Goal: Task Accomplishment & Management: Manage account settings

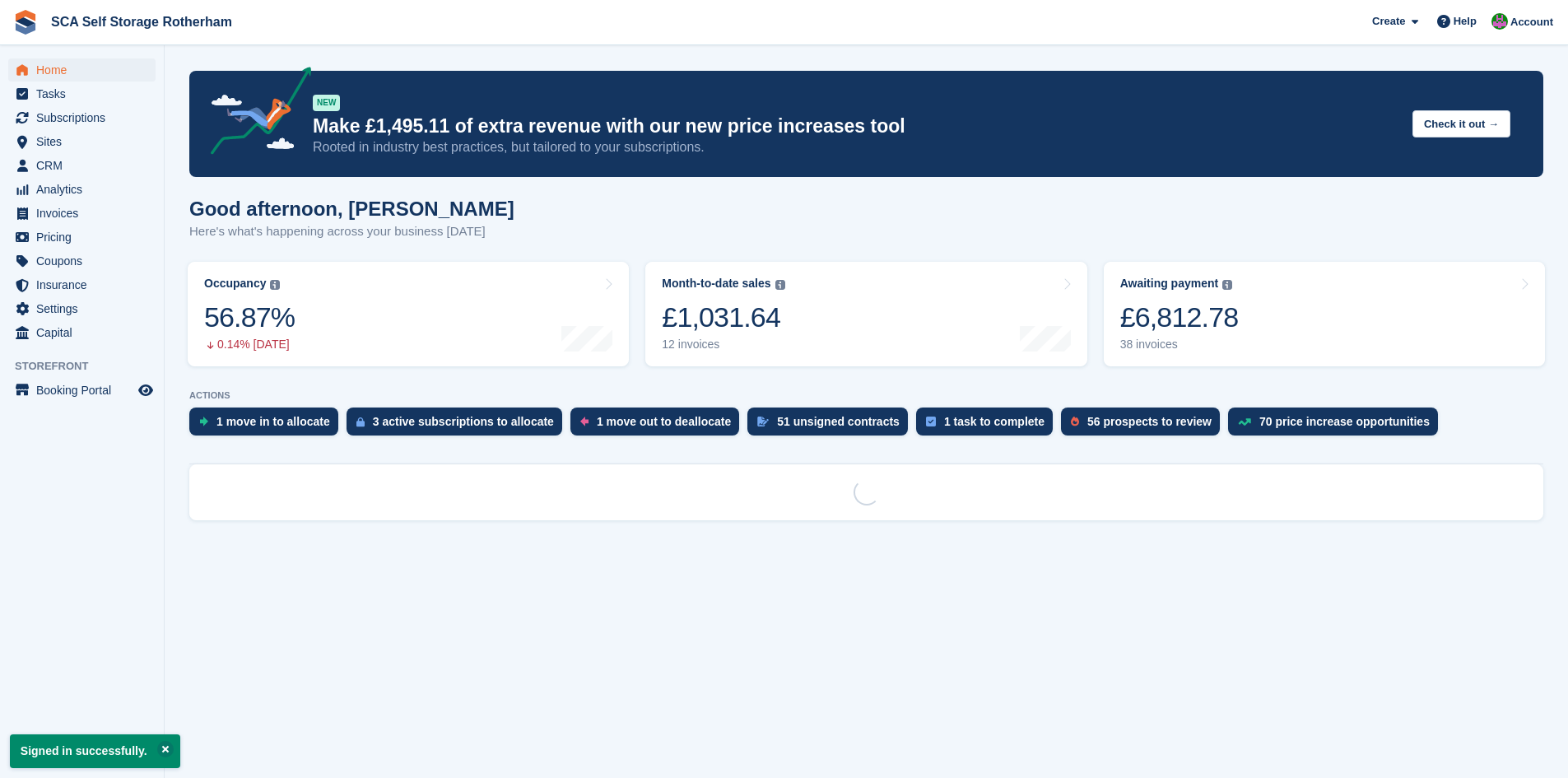
click at [85, 117] on span "Subscriptions" at bounding box center [85, 118] width 99 height 23
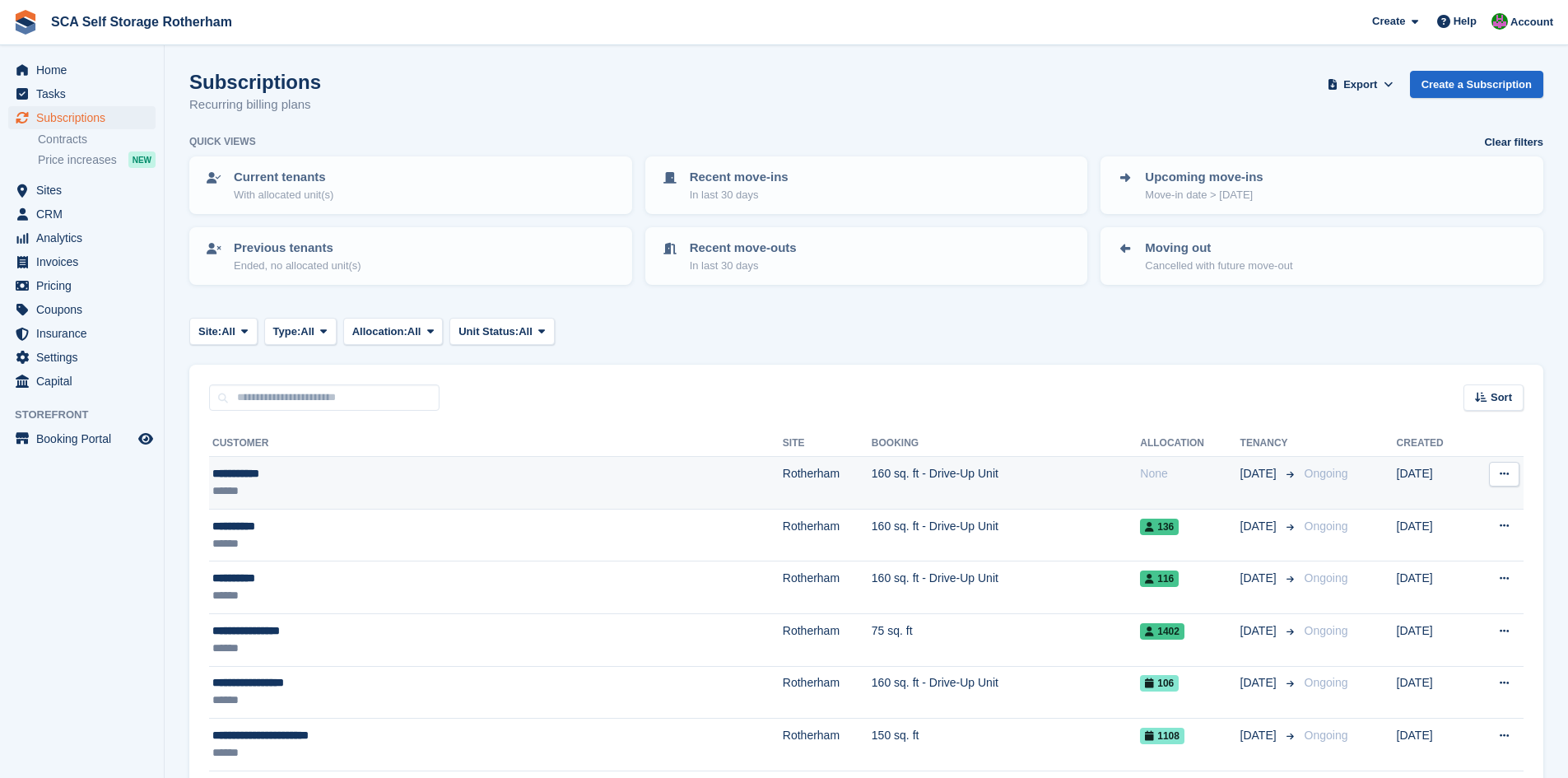
click at [872, 483] on td "160 sq. ft - Drive-Up Unit" at bounding box center [1005, 482] width 268 height 52
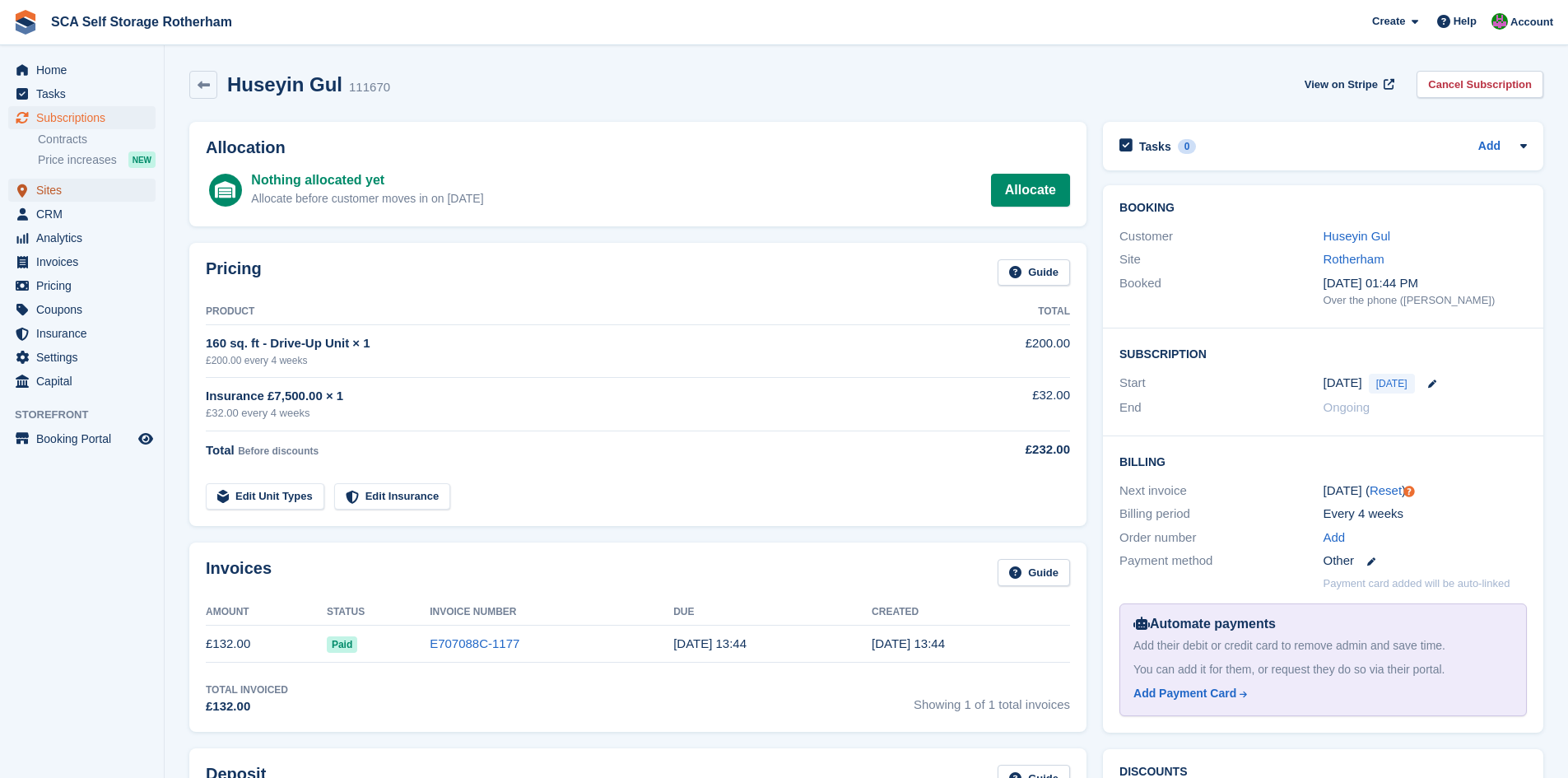
click at [73, 193] on span "Sites" at bounding box center [85, 190] width 99 height 23
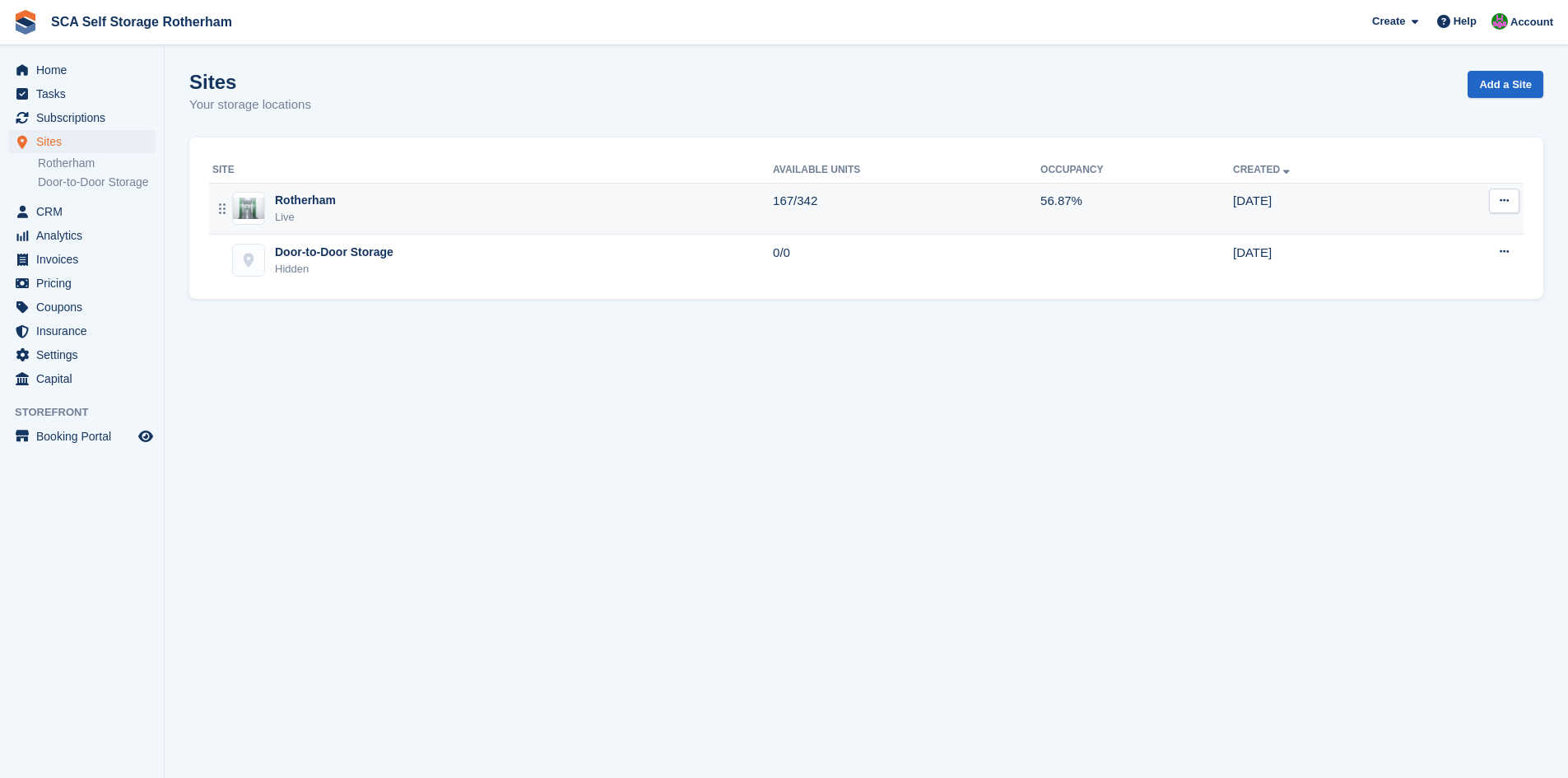
click at [329, 210] on div "Live" at bounding box center [305, 218] width 61 height 17
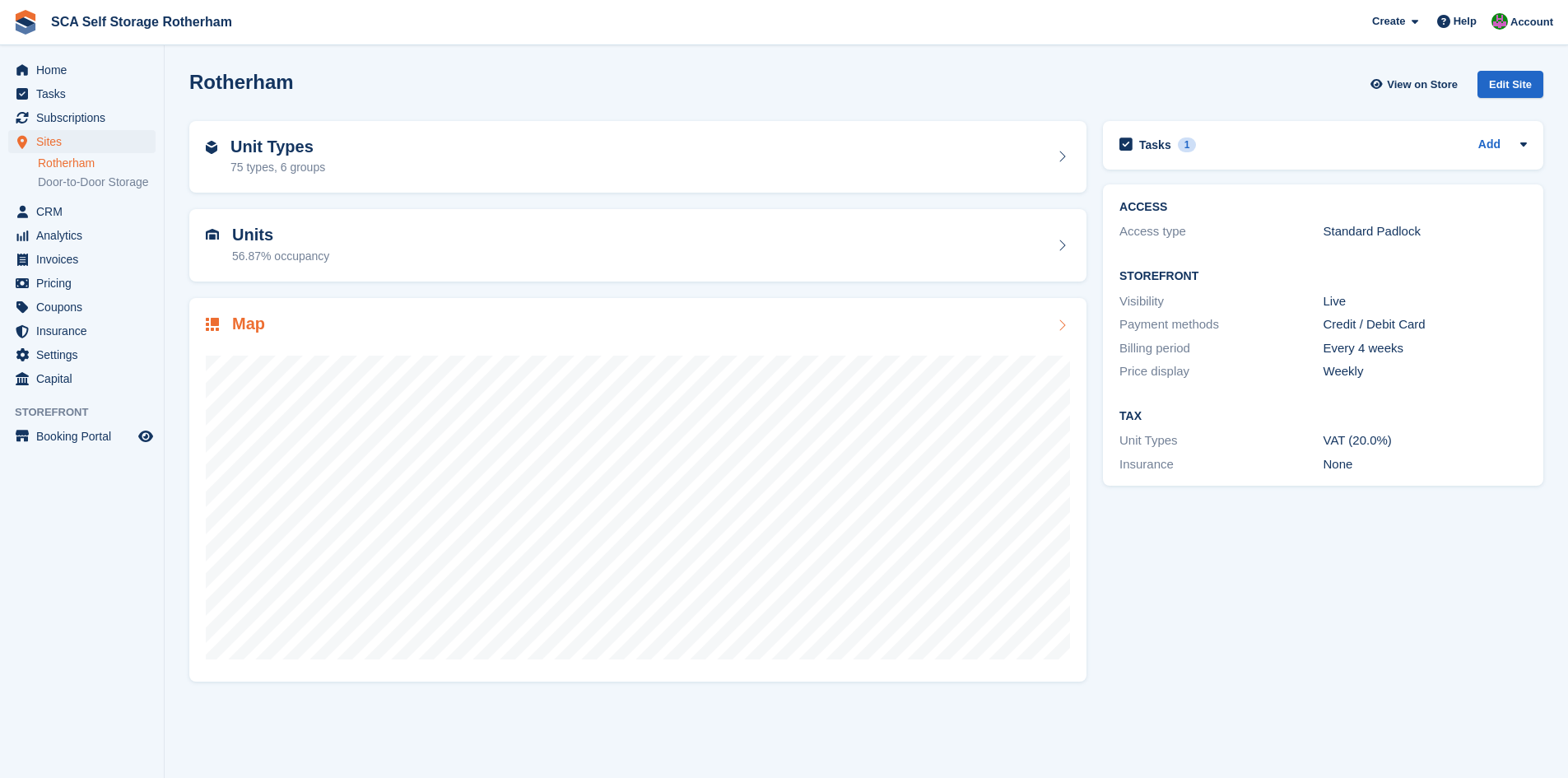
click at [261, 315] on h2 "Map" at bounding box center [249, 324] width 33 height 19
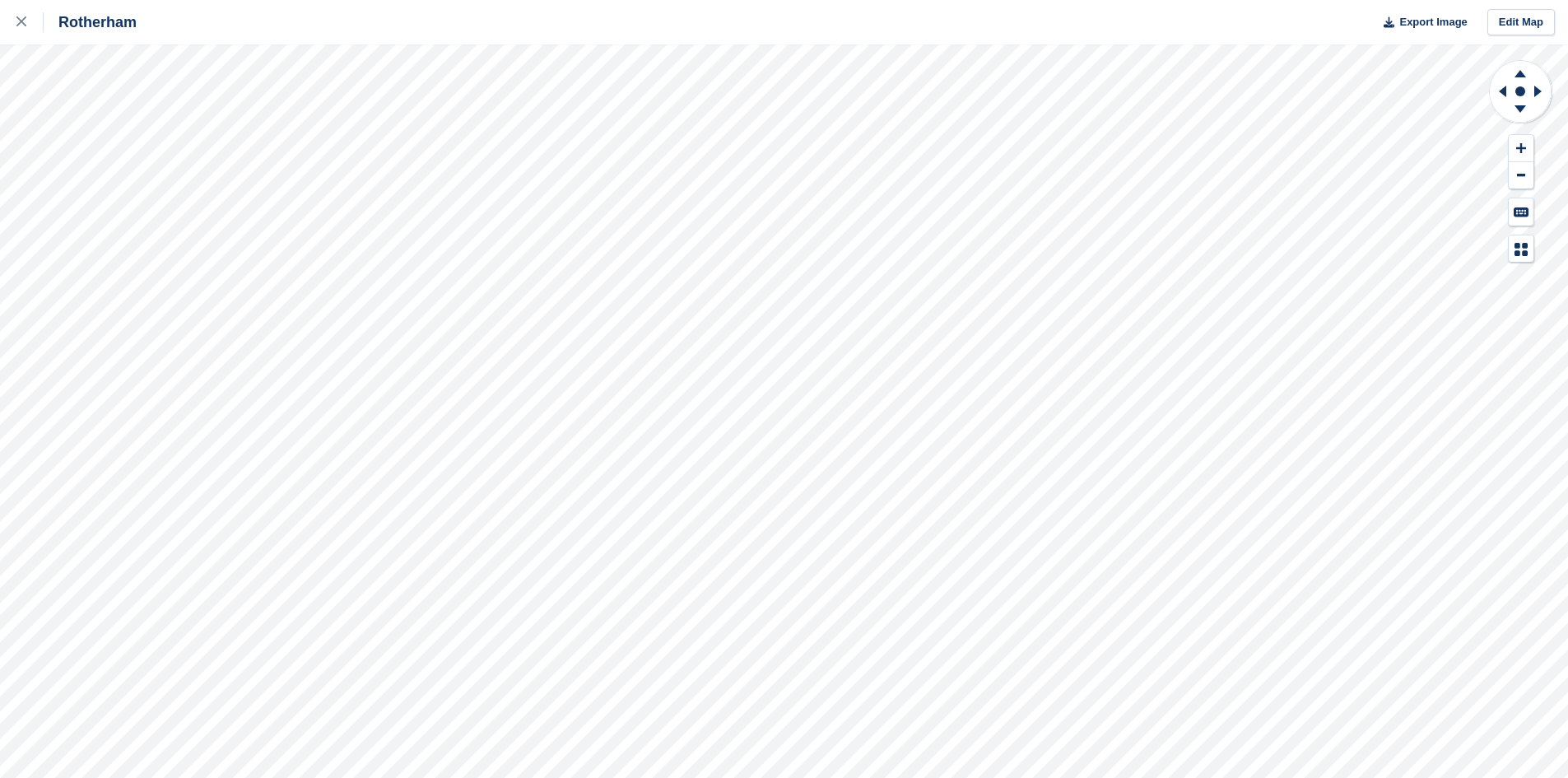
click at [208, 120] on div "Rotherham Export Image Edit Map" at bounding box center [784, 389] width 1568 height 778
click at [105, 213] on div "Rotherham Export Image Edit Map" at bounding box center [784, 389] width 1568 height 778
click at [1521, 113] on g at bounding box center [1521, 111] width 43 height 21
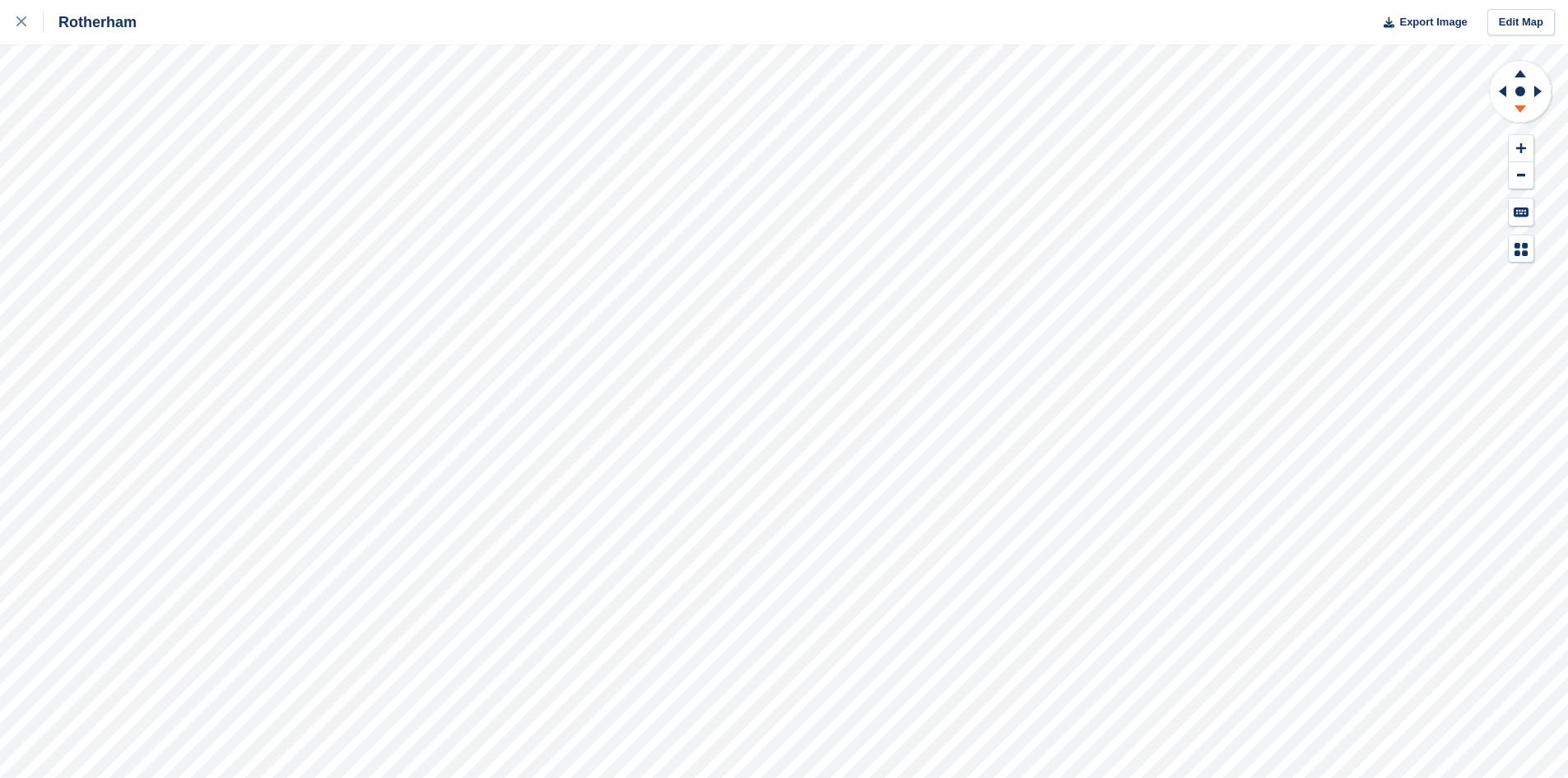
click at [1521, 113] on g at bounding box center [1521, 111] width 43 height 21
click at [1520, 114] on g at bounding box center [1521, 111] width 43 height 21
click at [1521, 113] on icon at bounding box center [1521, 111] width 43 height 21
click at [1522, 113] on g at bounding box center [1521, 111] width 43 height 21
click at [1521, 113] on g at bounding box center [1521, 111] width 43 height 21
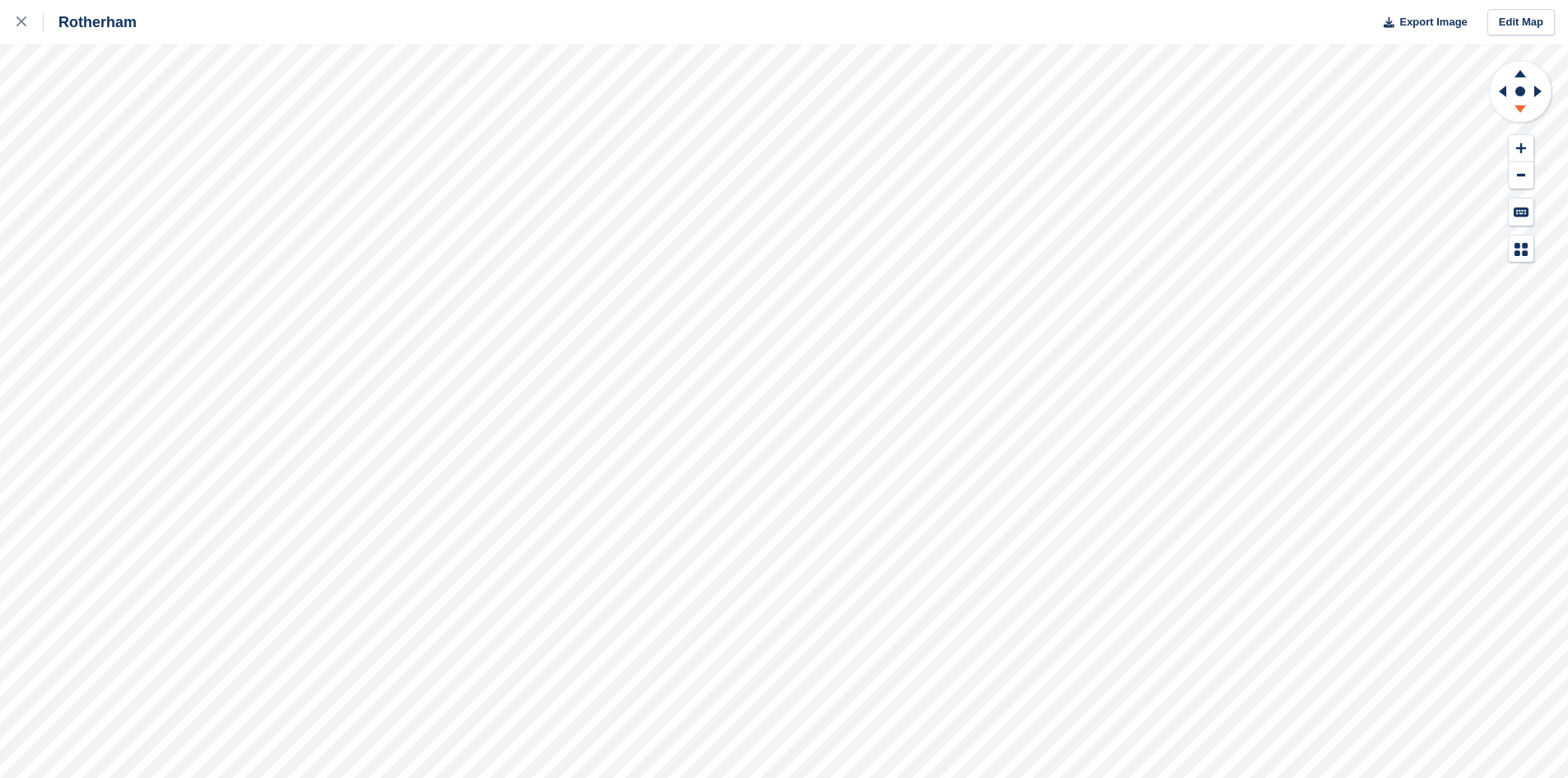
click at [1520, 114] on icon at bounding box center [1521, 111] width 43 height 21
click at [1521, 114] on icon at bounding box center [1521, 111] width 43 height 21
click at [1522, 115] on icon at bounding box center [1521, 111] width 43 height 21
click at [1541, 86] on icon at bounding box center [1540, 91] width 21 height 43
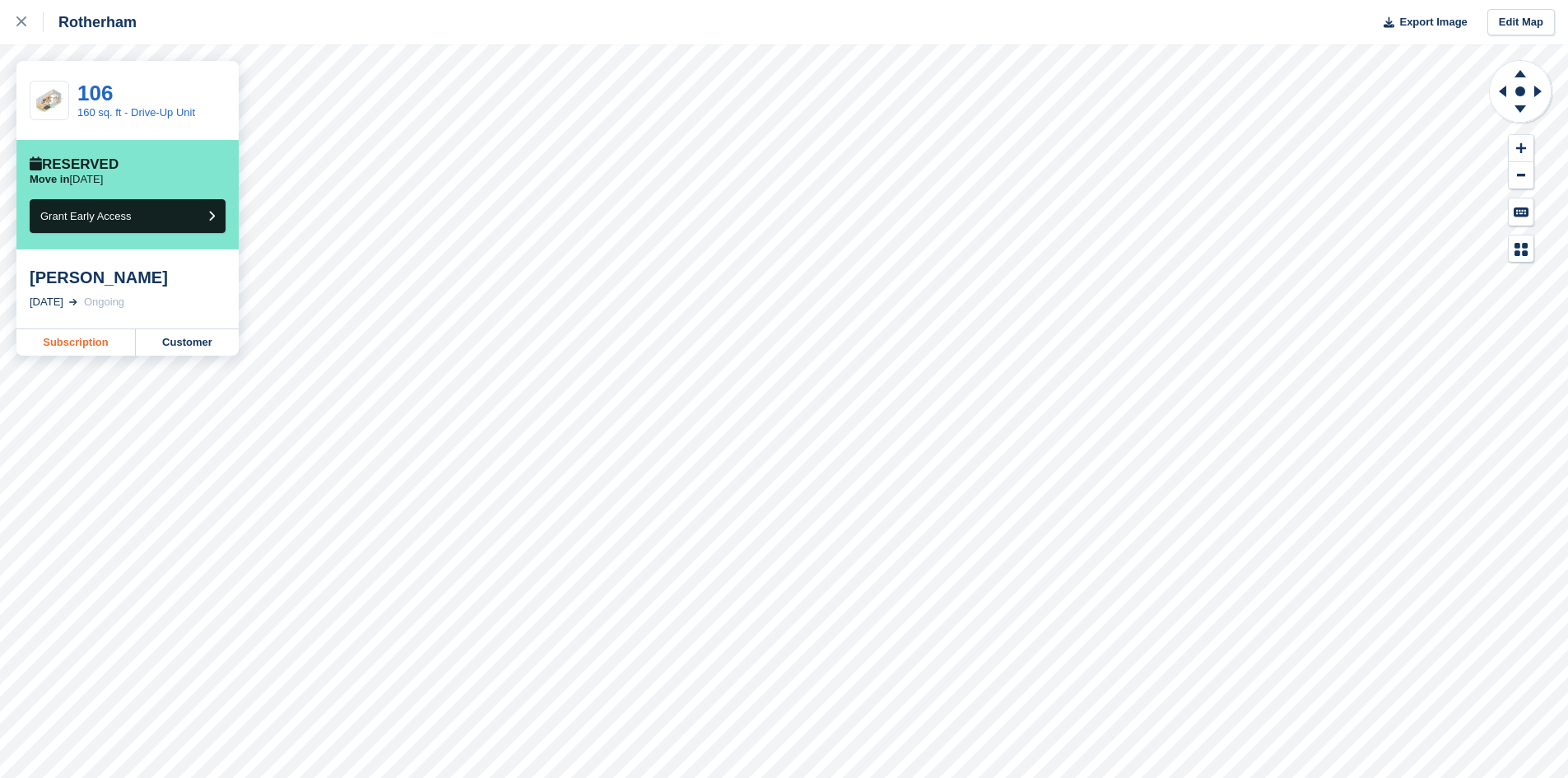
click at [70, 344] on link "Subscription" at bounding box center [76, 343] width 120 height 27
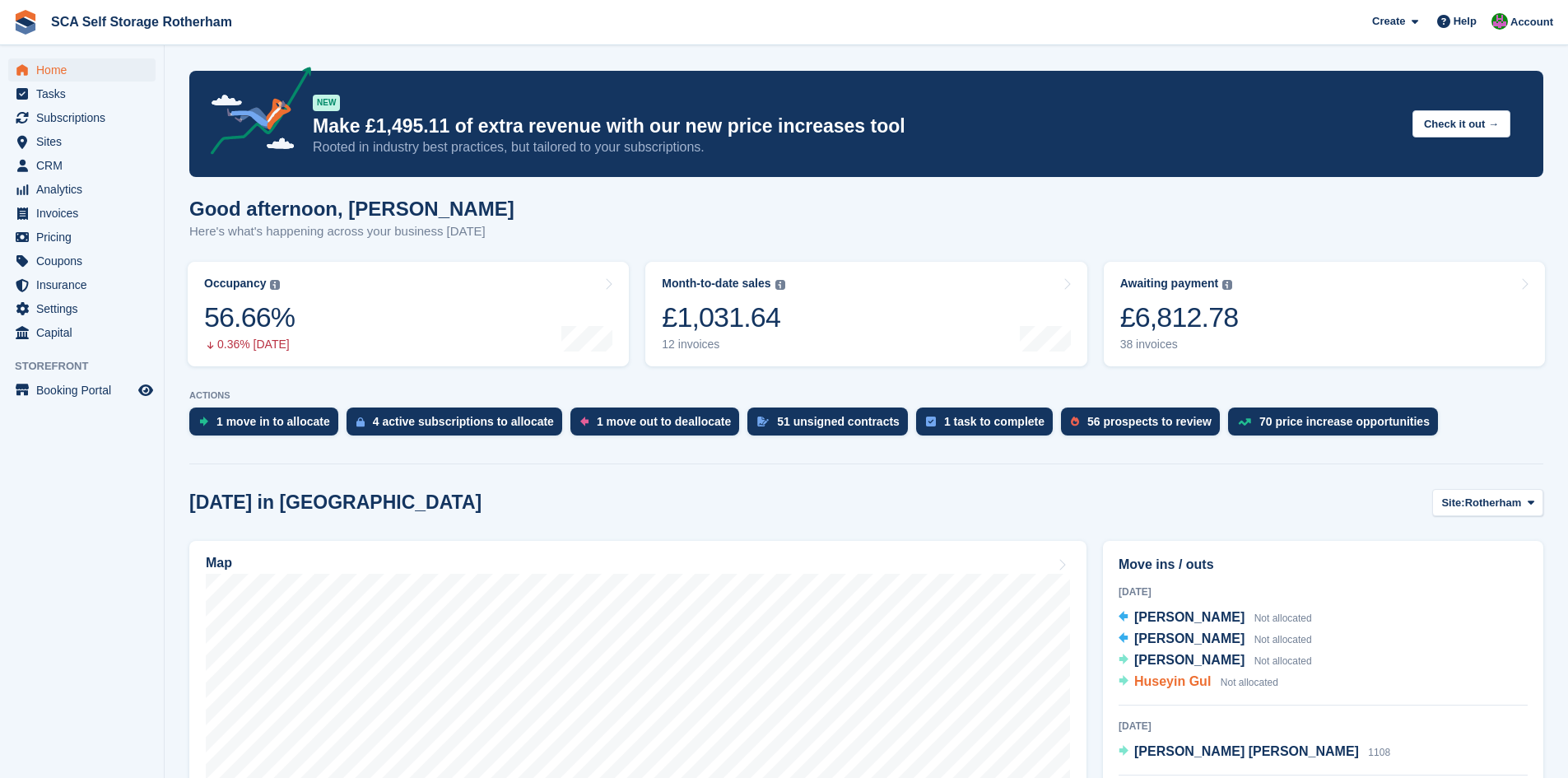
click at [1178, 678] on span "Huseyin Gul" at bounding box center [1172, 681] width 76 height 14
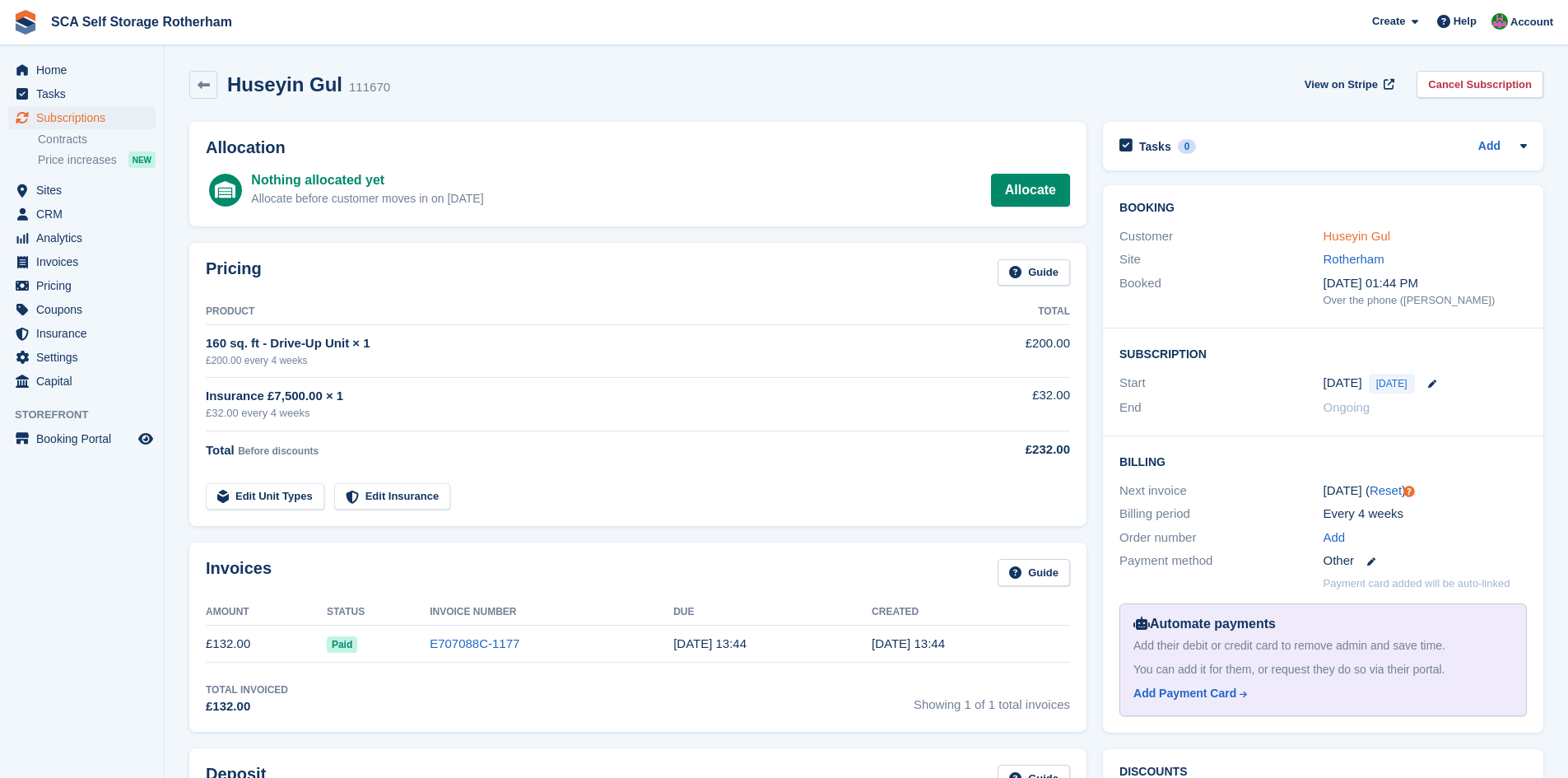
click at [1362, 242] on link "Huseyin Gul" at bounding box center [1357, 236] width 67 height 14
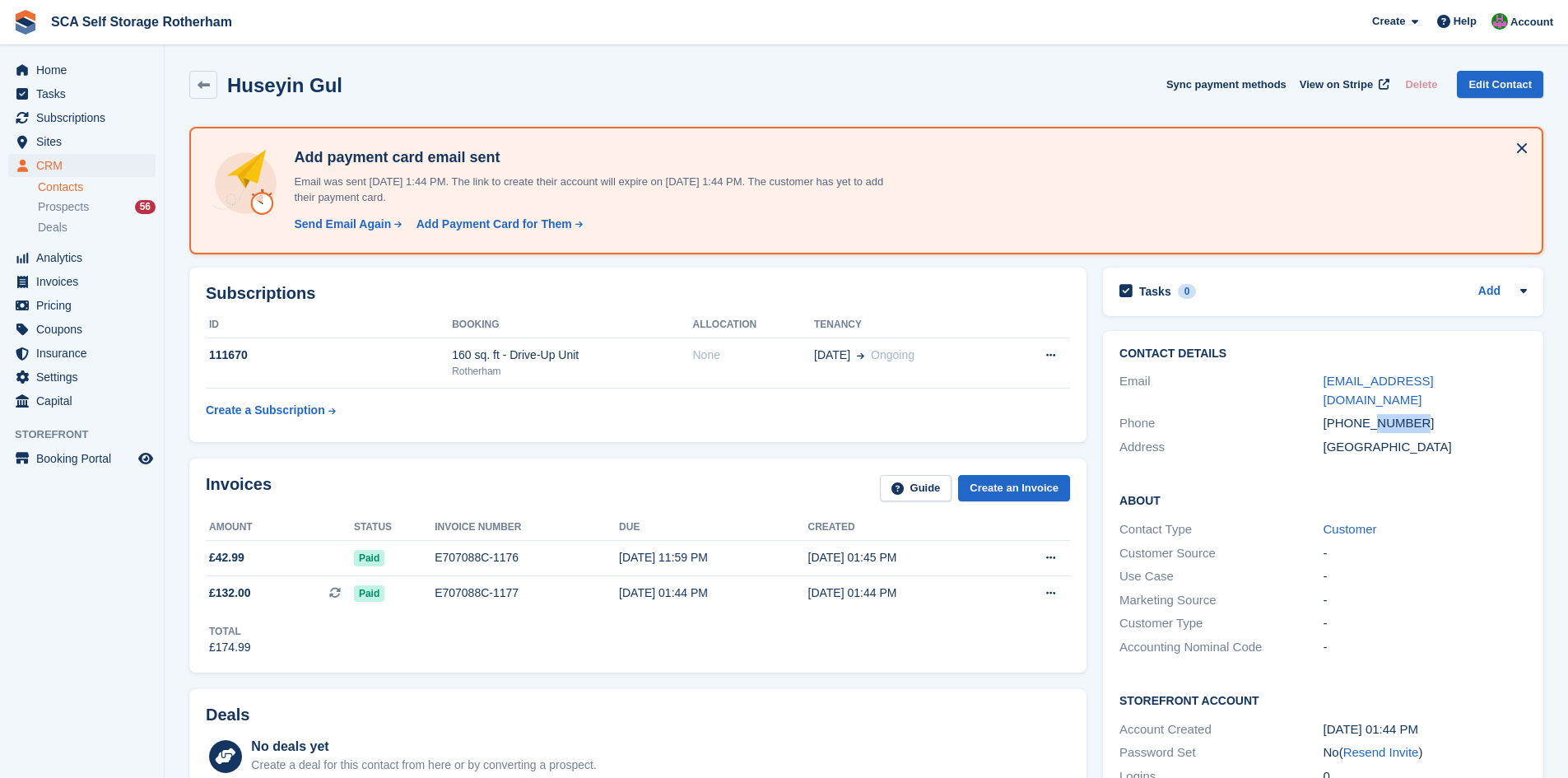
drag, startPoint x: 1421, startPoint y: 407, endPoint x: 1373, endPoint y: 409, distance: 48.0
click at [1373, 414] on div "+447853097960" at bounding box center [1425, 423] width 203 height 19
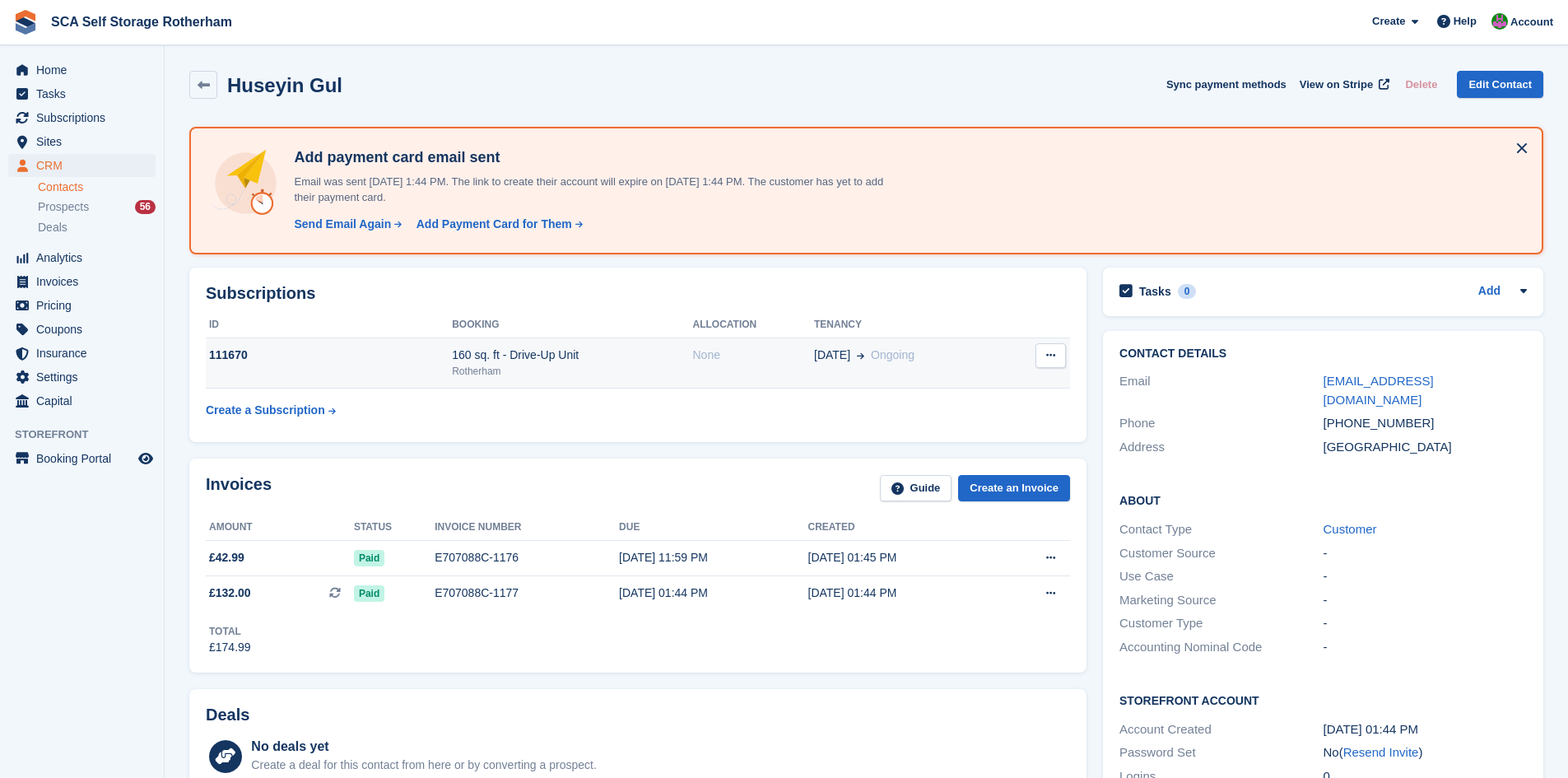
click at [805, 357] on div "None" at bounding box center [753, 355] width 122 height 17
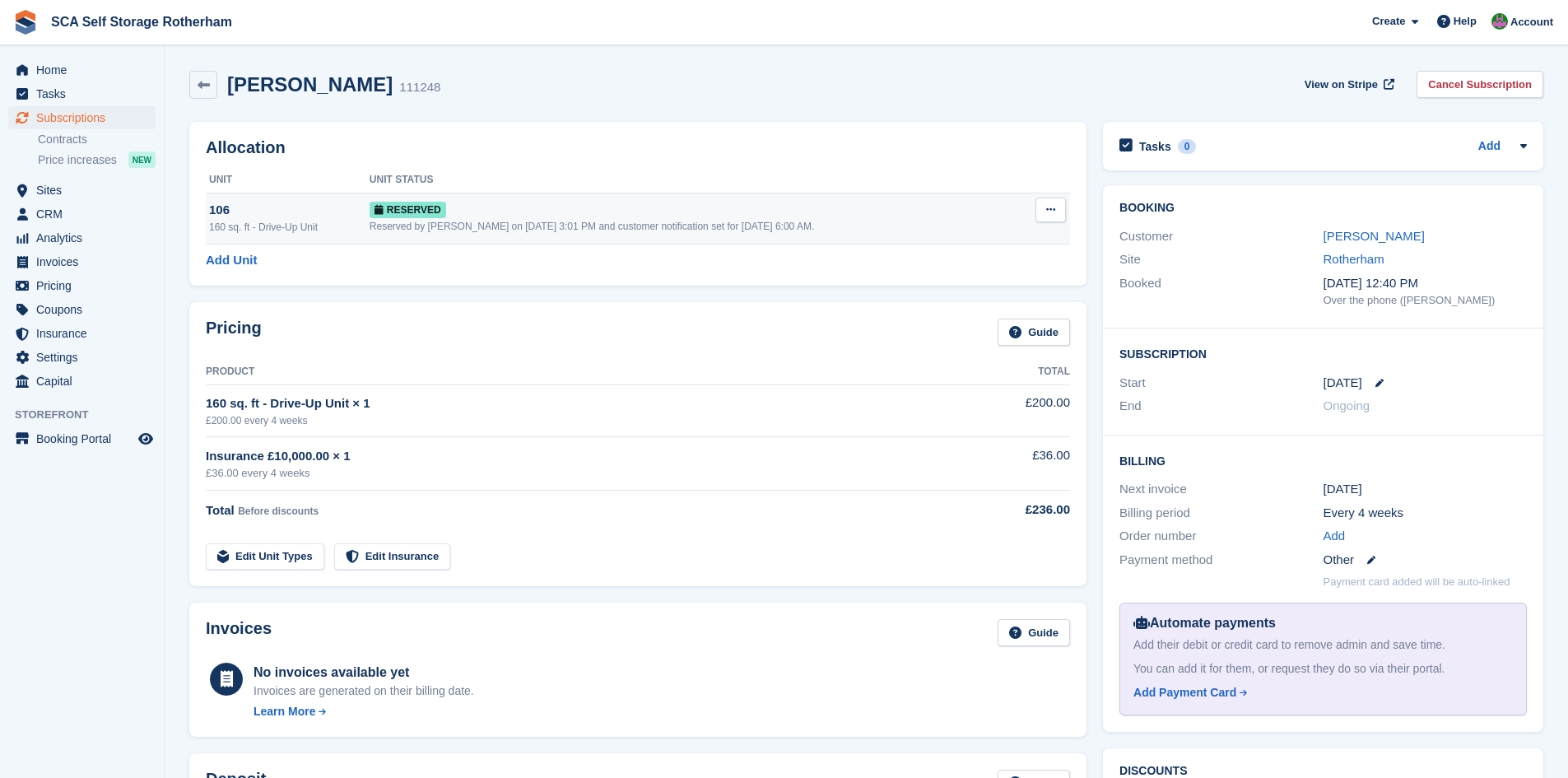
click at [1039, 219] on button at bounding box center [1050, 210] width 31 height 25
click at [945, 284] on p "Deallocate" at bounding box center [987, 277] width 144 height 22
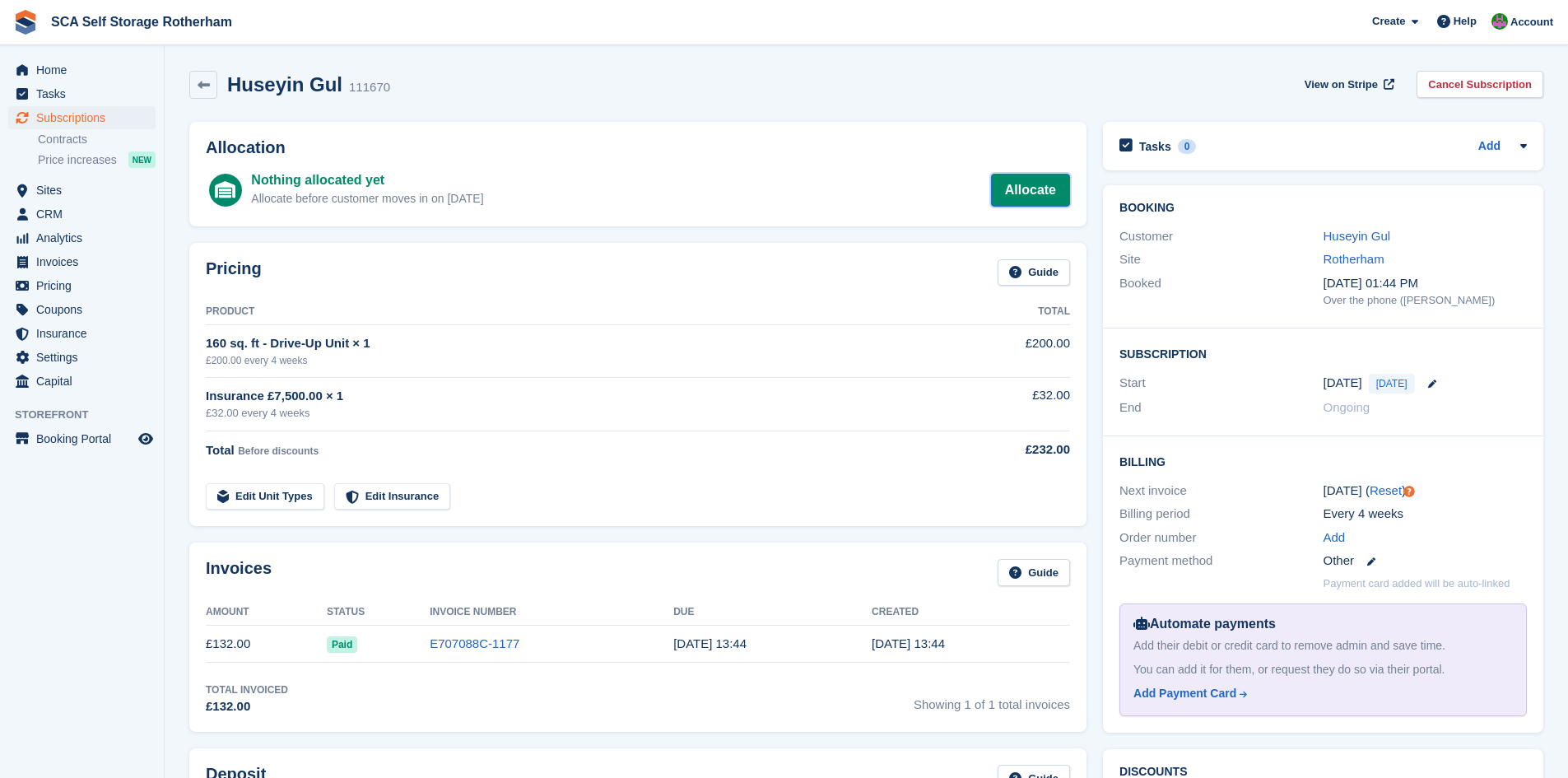
click at [1021, 182] on link "Allocate" at bounding box center [1030, 190] width 79 height 33
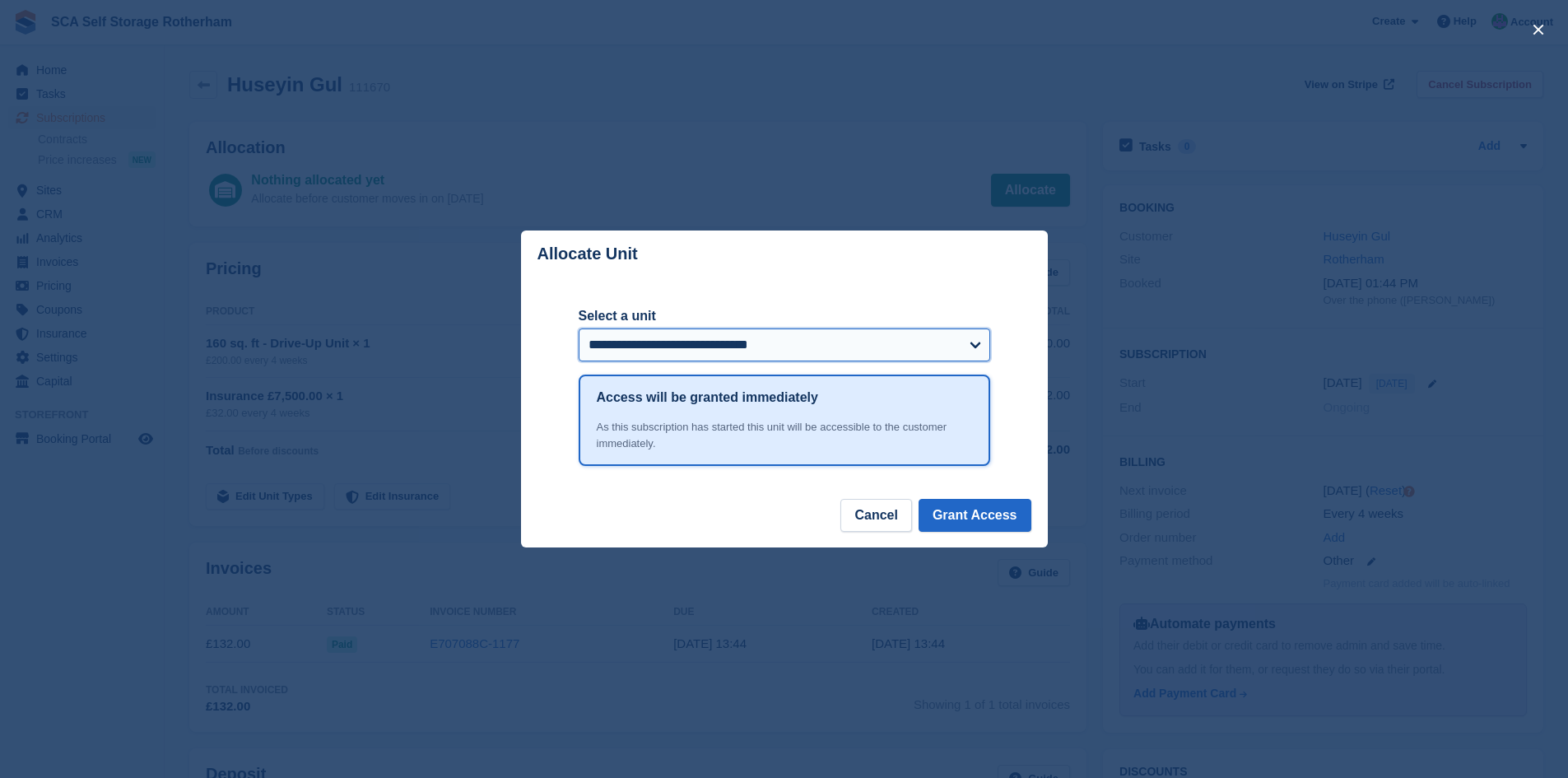
click at [700, 349] on select "**********" at bounding box center [784, 345] width 412 height 33
click at [765, 295] on div "**********" at bounding box center [784, 388] width 412 height 222
click at [855, 524] on button "Cancel" at bounding box center [875, 516] width 71 height 33
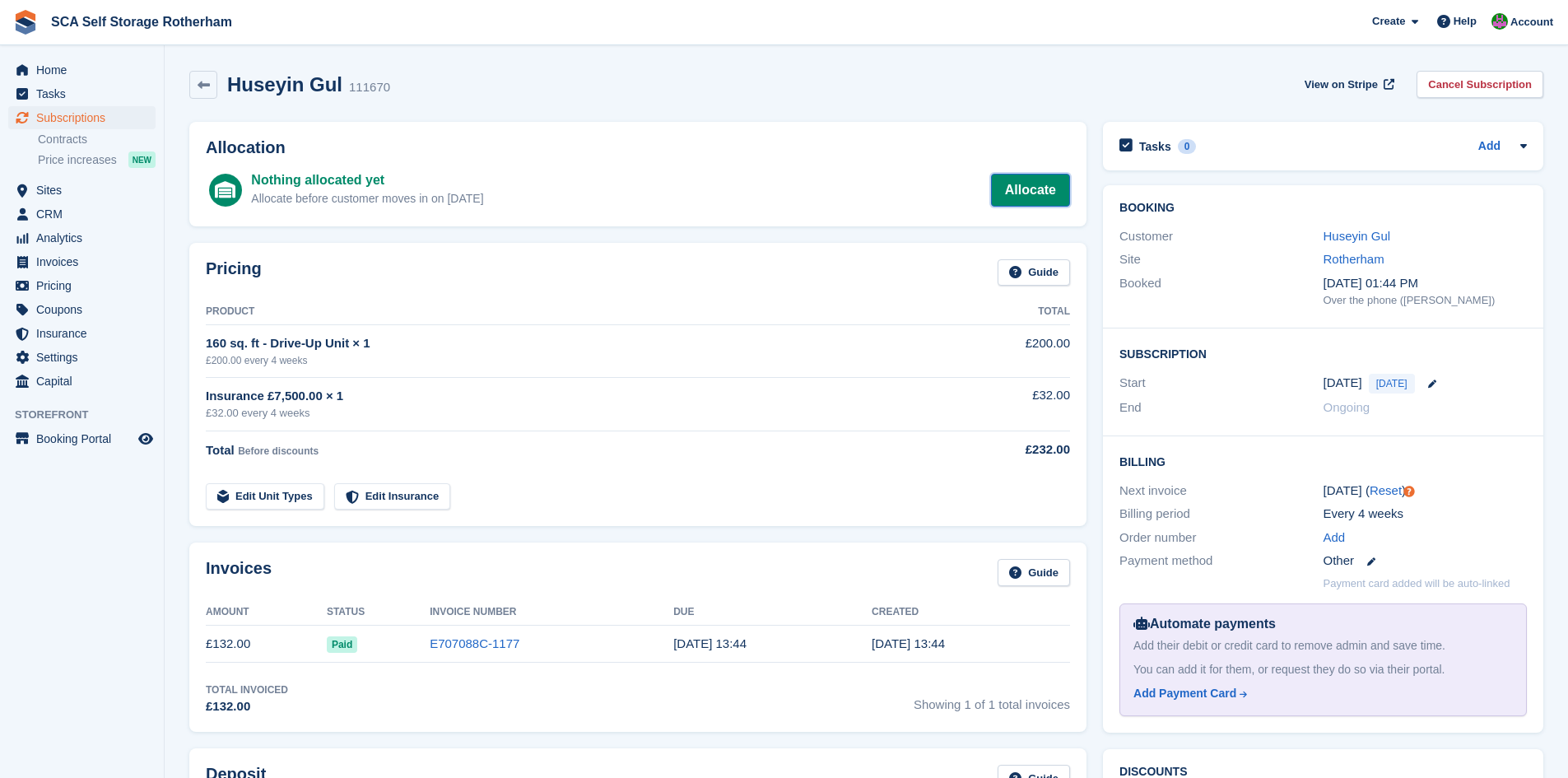
click at [1024, 188] on link "Allocate" at bounding box center [1030, 190] width 79 height 33
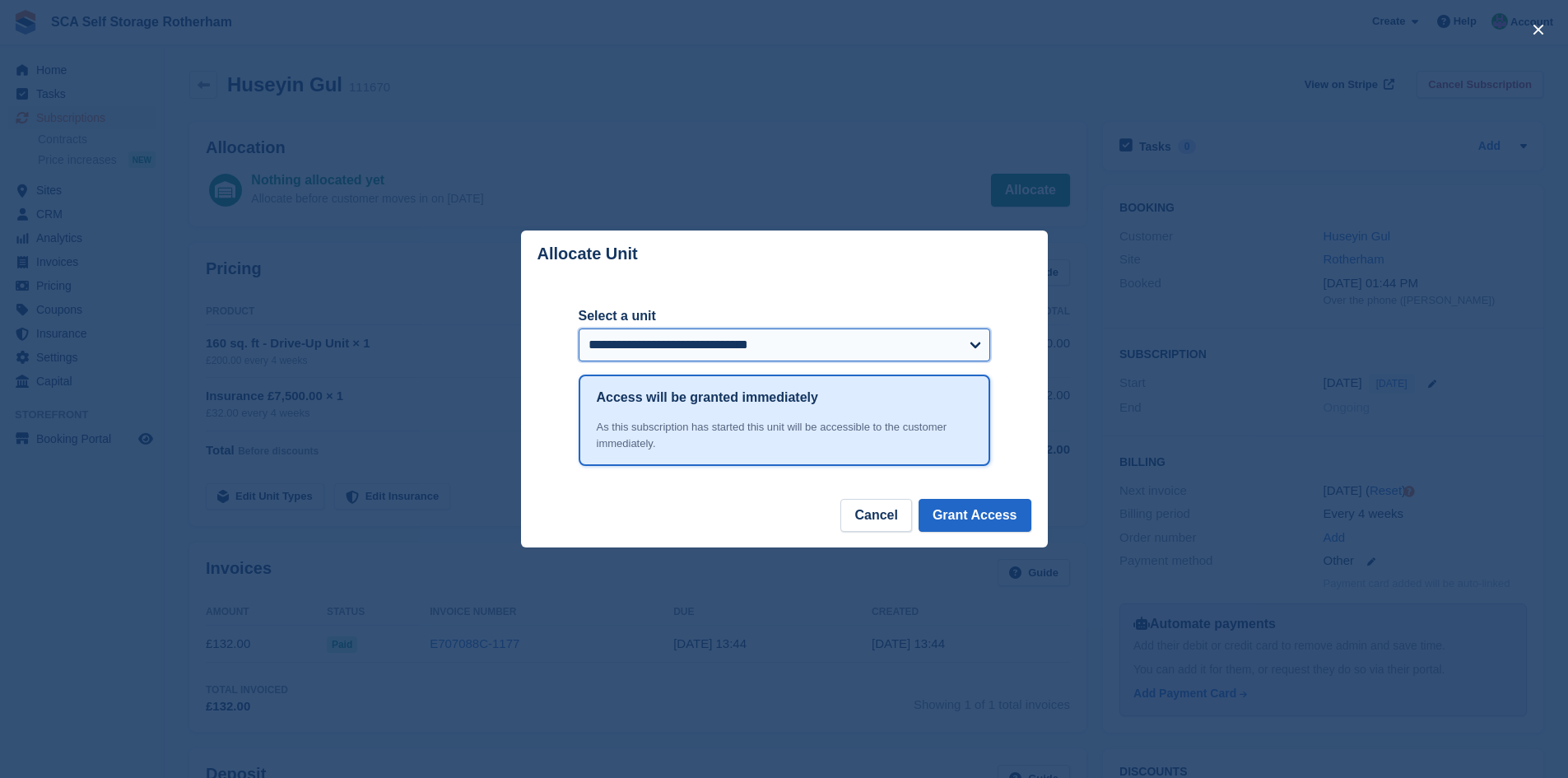
click at [771, 347] on select "**********" at bounding box center [784, 345] width 412 height 33
select select "******"
click at [771, 347] on select "**********" at bounding box center [784, 345] width 412 height 33
click at [956, 531] on button "Grant Access" at bounding box center [975, 516] width 113 height 33
